Goal: Task Accomplishment & Management: Manage account settings

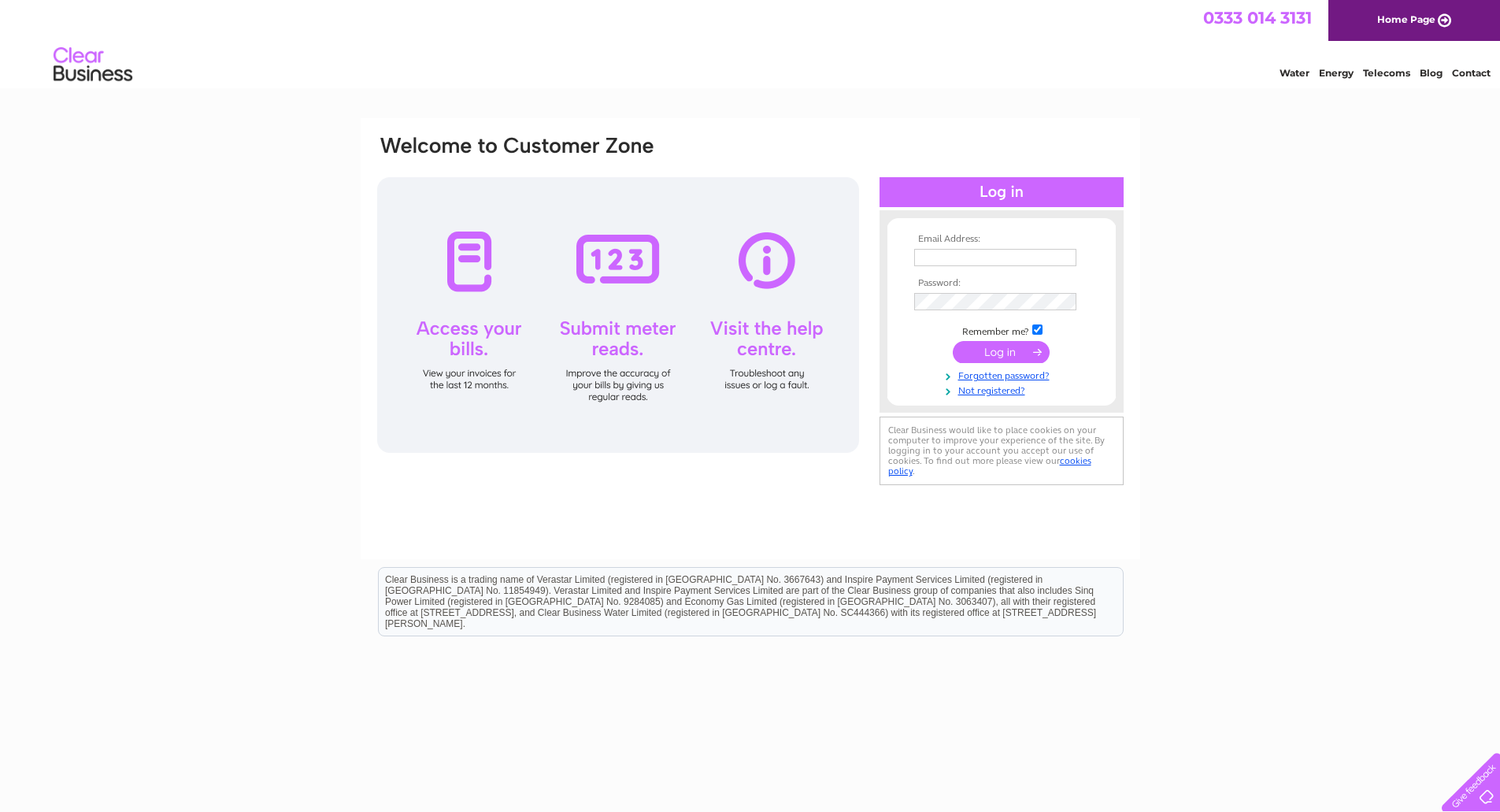
type input "info@bristolbikesmiths.com"
click at [997, 351] on input "submit" at bounding box center [1001, 352] width 97 height 22
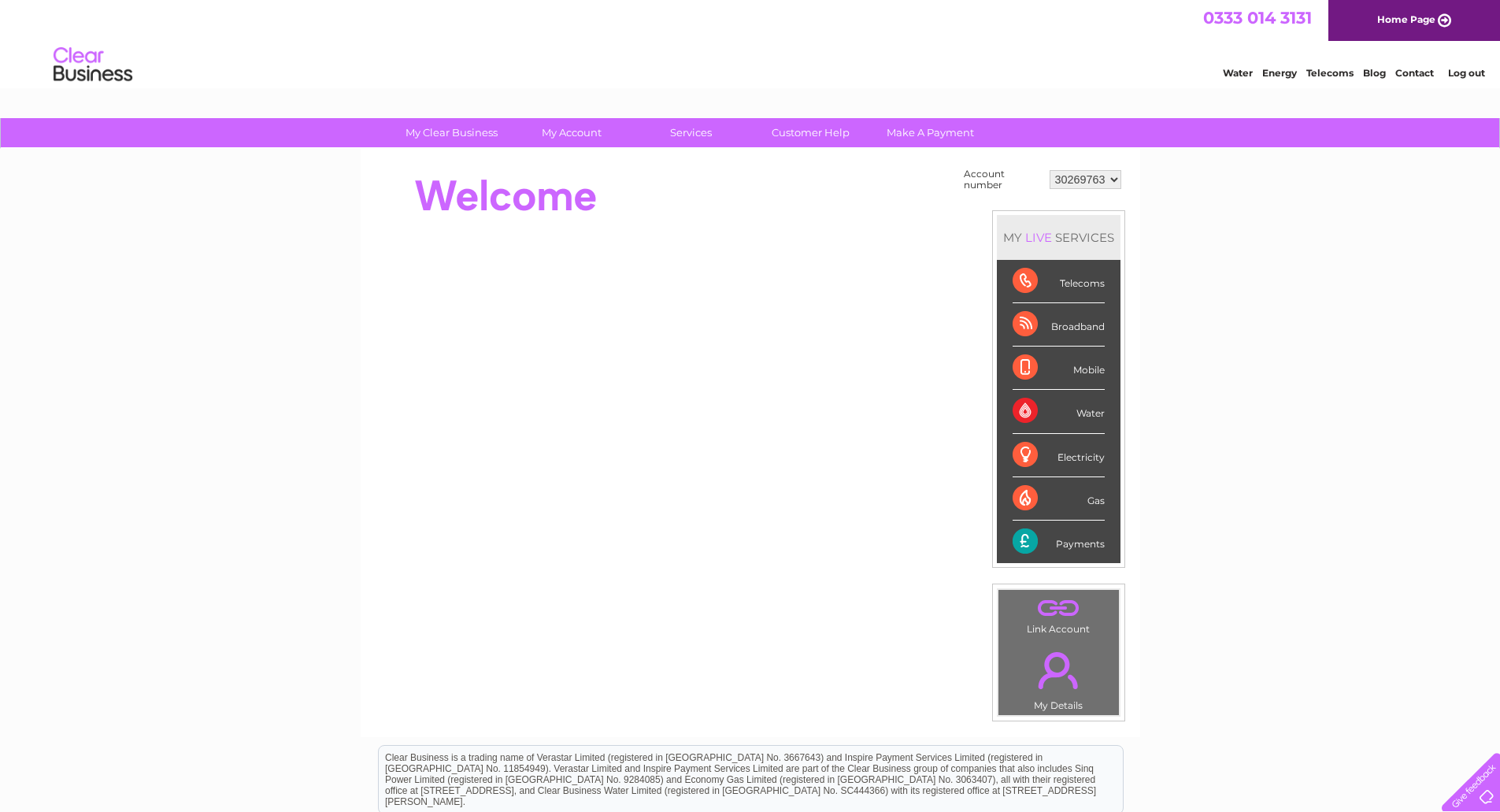
click at [1113, 185] on select "30269763 30269764 30304433" at bounding box center [1085, 180] width 72 height 19
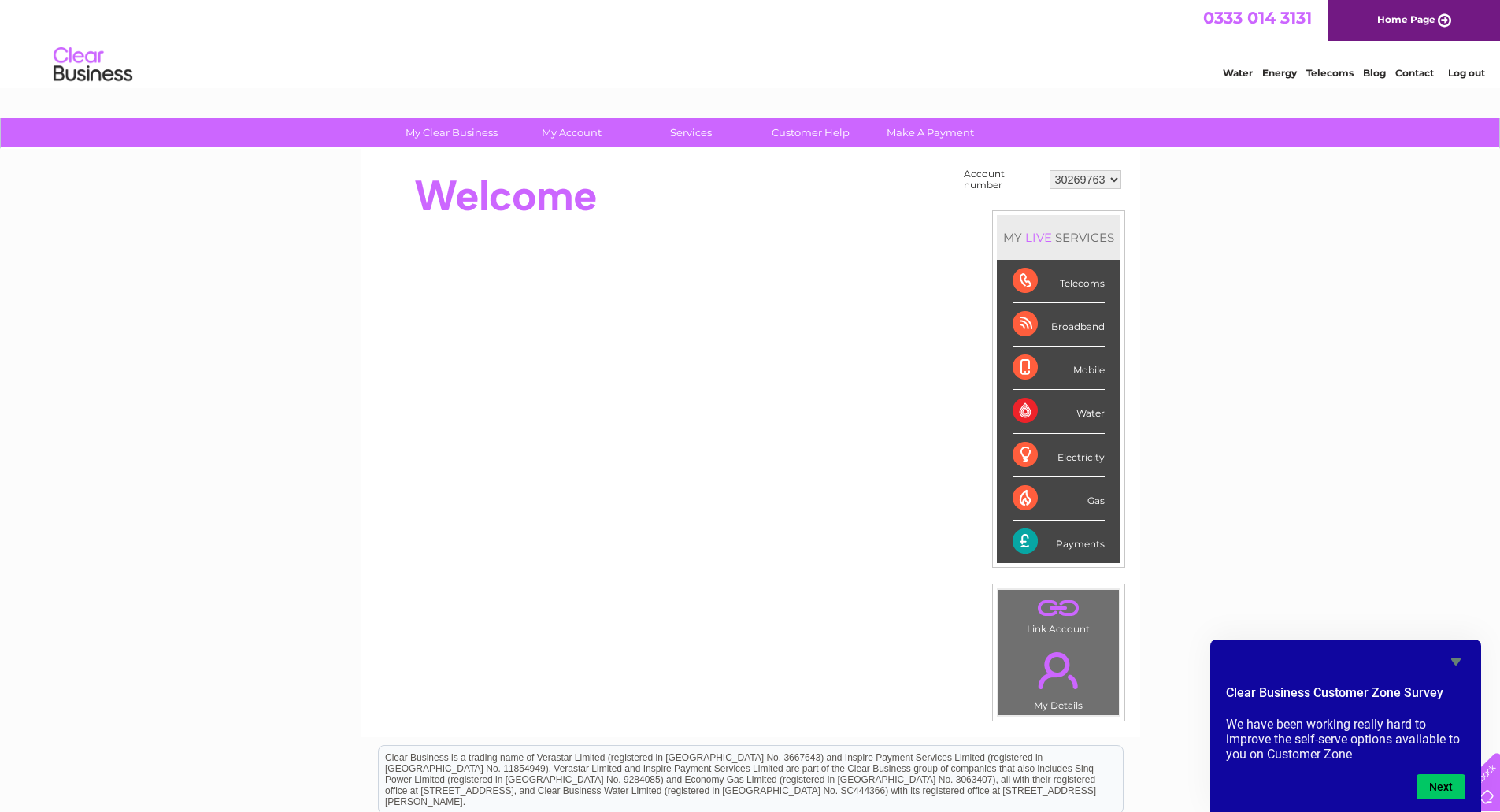
click at [1110, 180] on select "30269763 30269764 30304433" at bounding box center [1085, 180] width 72 height 19
select select "30304433"
click at [1049, 170] on select "30269763 30269764 30304433" at bounding box center [1085, 180] width 72 height 19
drag, startPoint x: 1111, startPoint y: 181, endPoint x: 1122, endPoint y: 188, distance: 13.0
click at [1111, 181] on select "30269763 30269764 30304433" at bounding box center [1085, 180] width 72 height 19
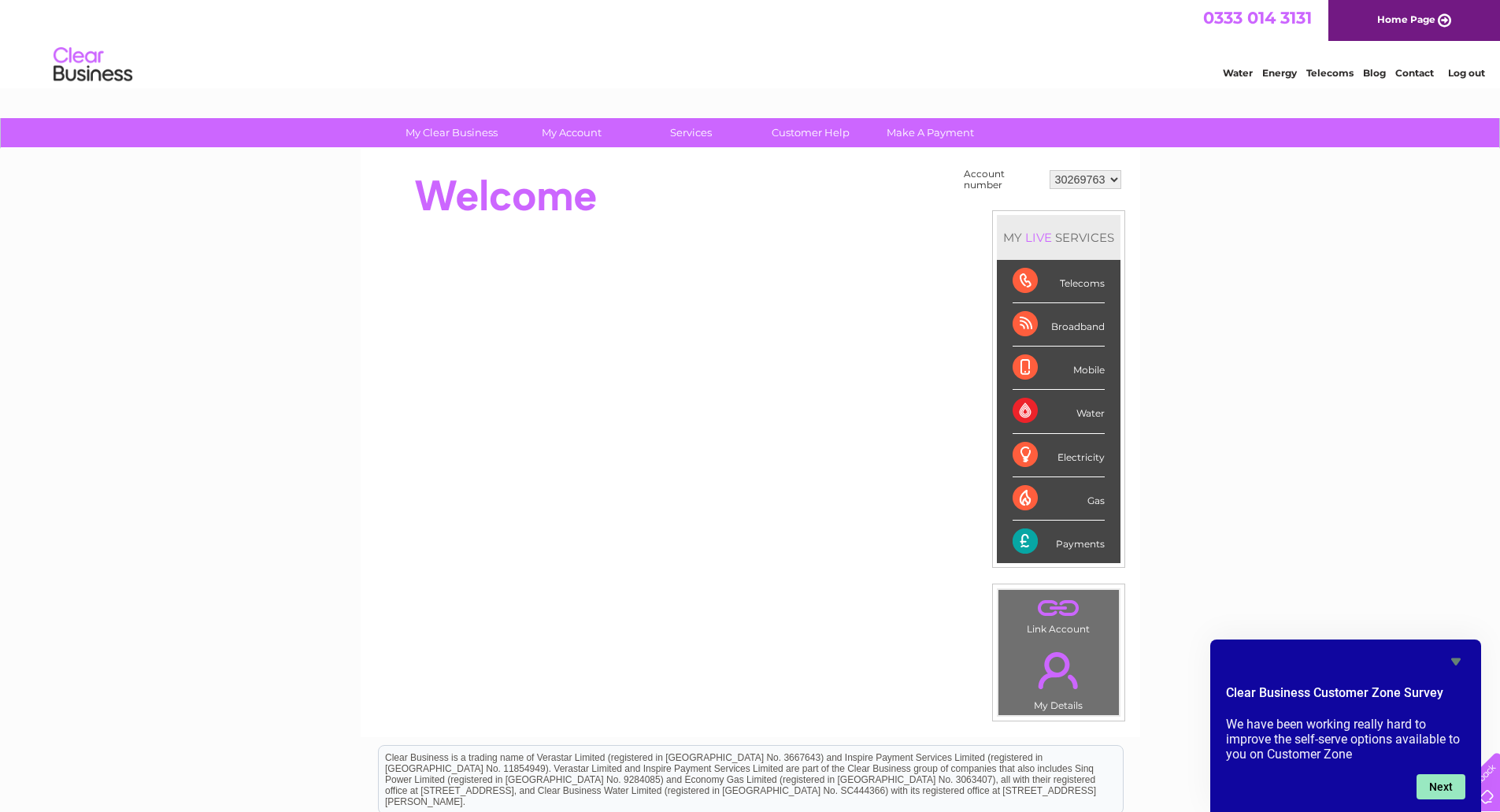
click at [1440, 796] on button "Next" at bounding box center [1441, 786] width 48 height 25
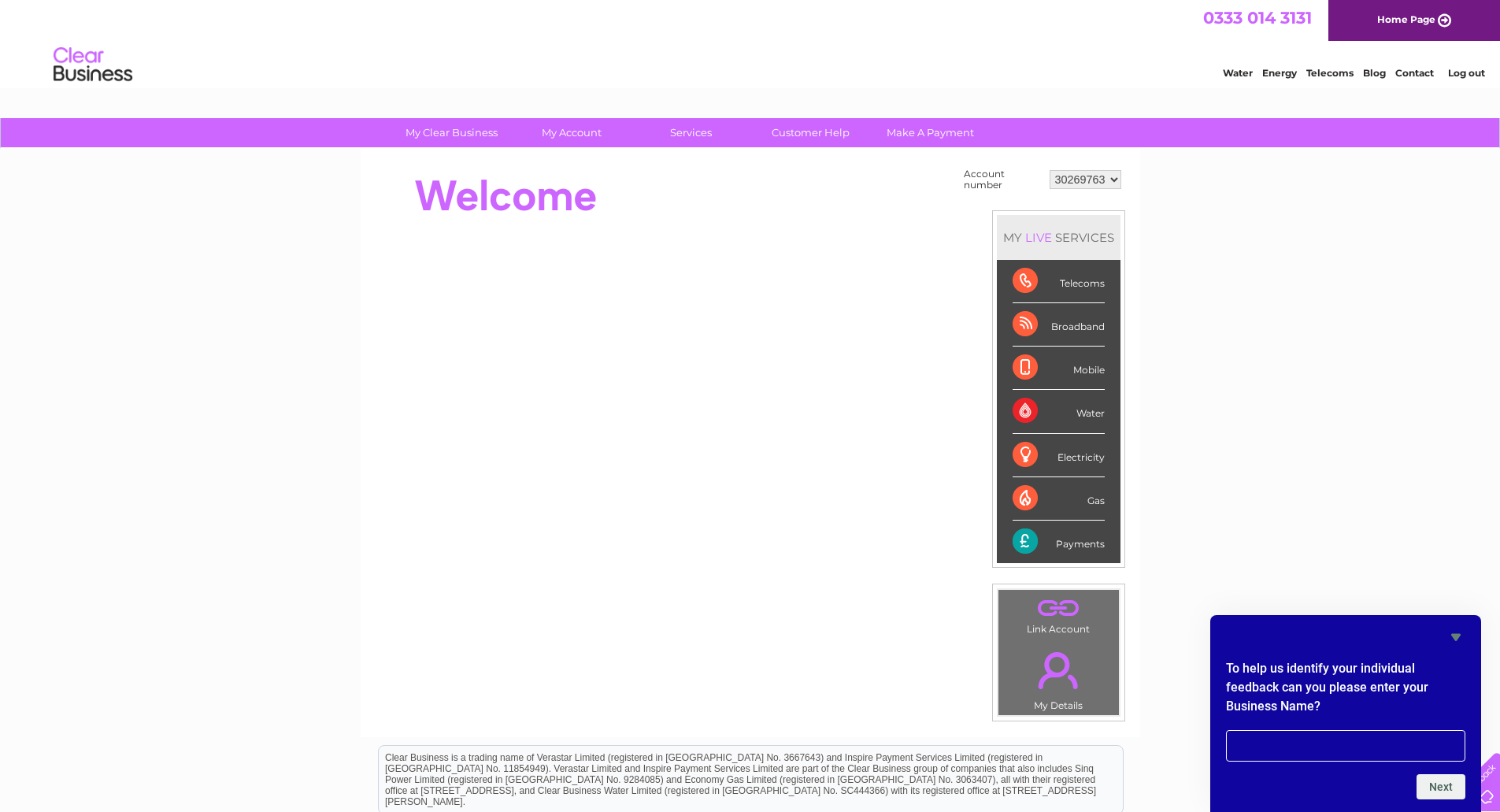
click at [1461, 633] on icon "Hide survey" at bounding box center [1456, 637] width 19 height 19
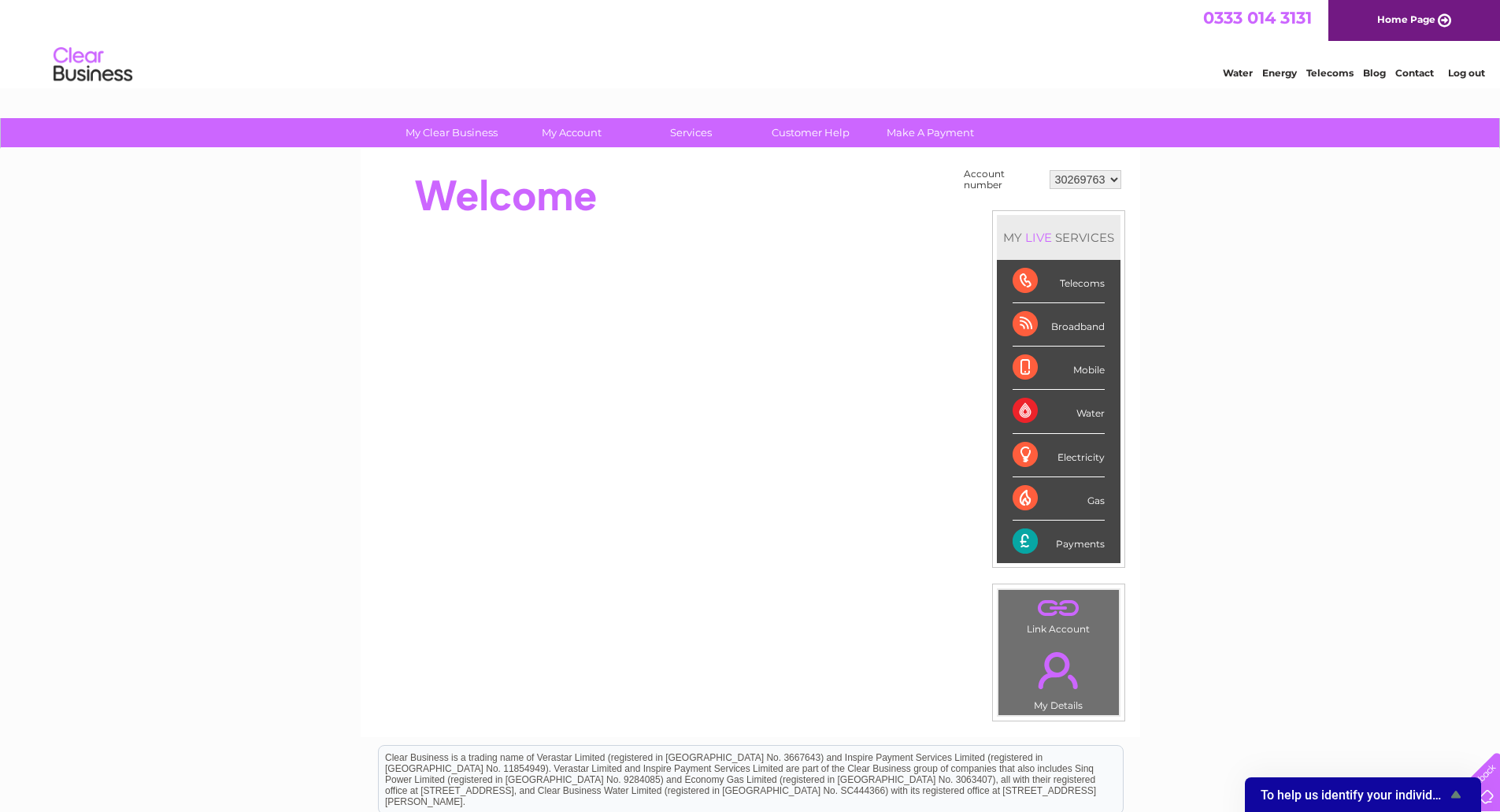
click at [1114, 178] on select "30269763 30269764 30304433" at bounding box center [1085, 180] width 72 height 19
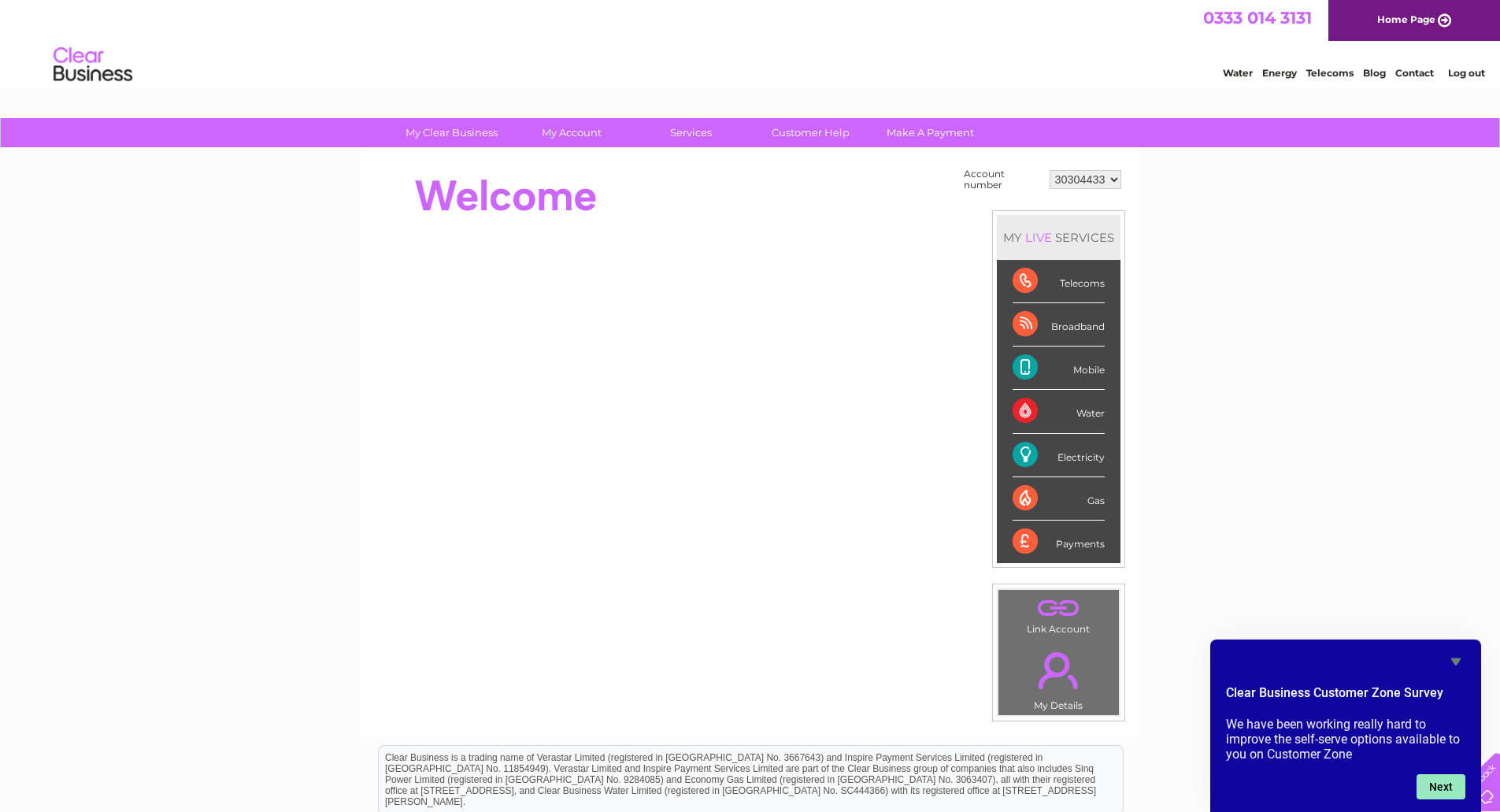
click at [1440, 787] on button "Next" at bounding box center [1441, 786] width 48 height 25
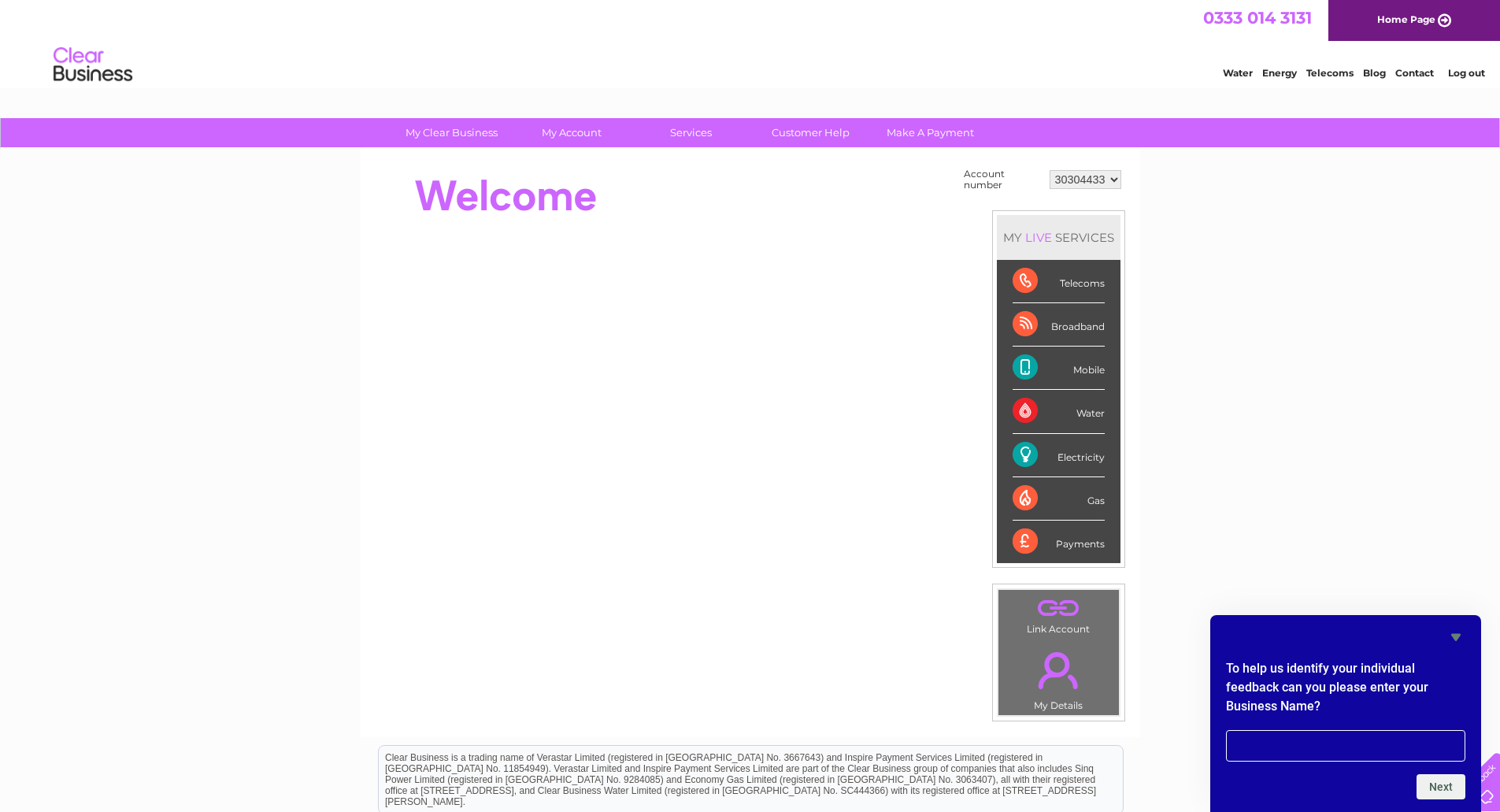
click at [1454, 633] on icon "Hide survey" at bounding box center [1456, 637] width 19 height 19
